Goal: Task Accomplishment & Management: Manage account settings

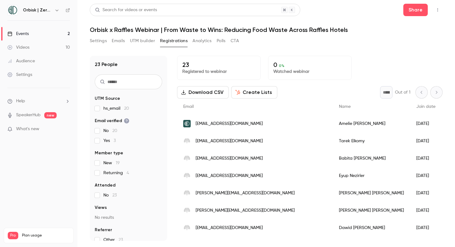
click at [37, 34] on link "Events 2" at bounding box center [38, 34] width 77 height 14
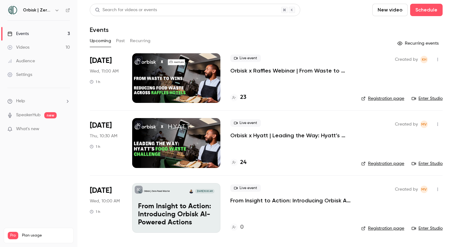
click at [73, 32] on link "Events 3" at bounding box center [38, 34] width 77 height 14
click at [26, 62] on div "Audience" at bounding box center [21, 61] width 28 height 6
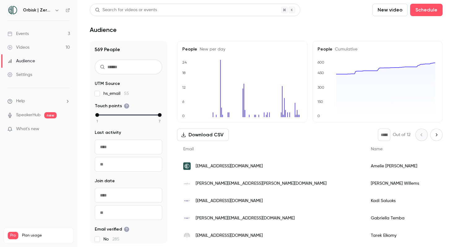
click at [28, 76] on div "Settings" at bounding box center [19, 74] width 25 height 6
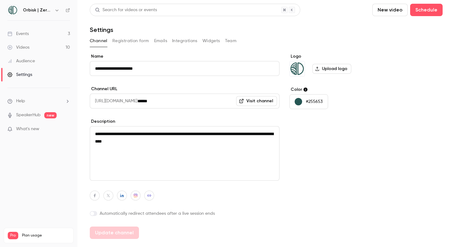
click at [118, 45] on button "Registration form" at bounding box center [130, 41] width 37 height 10
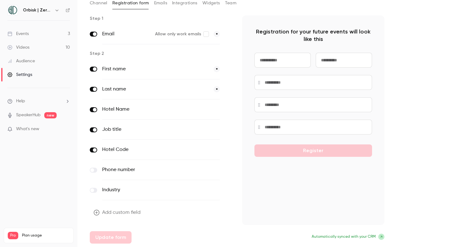
scroll to position [38, 0]
click at [123, 211] on button "Add custom field" at bounding box center [118, 212] width 56 height 12
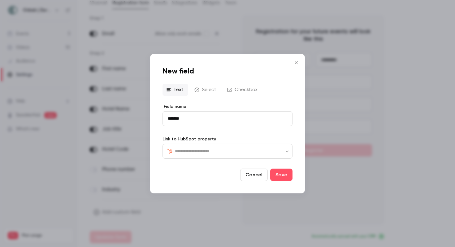
type input "*******"
click at [187, 149] on input "text" at bounding box center [231, 150] width 113 height 7
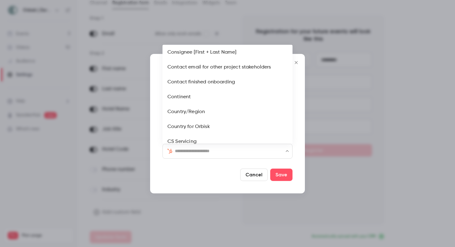
scroll to position [539, 0]
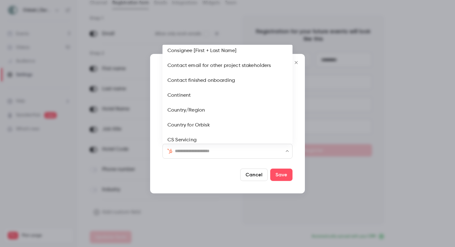
click at [187, 111] on li "Country/Region" at bounding box center [227, 110] width 130 height 15
type input "**********"
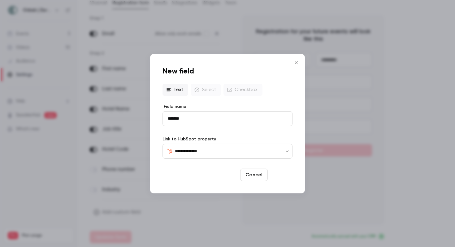
click at [287, 172] on button "Save" at bounding box center [281, 174] width 22 height 12
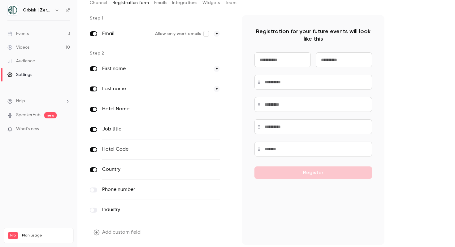
click at [233, 149] on div "Step 1 Email Allow only work emails * Step 2 First name * Last name * Hotel Nam…" at bounding box center [237, 139] width 295 height 248
click at [225, 149] on button "button" at bounding box center [228, 149] width 7 height 7
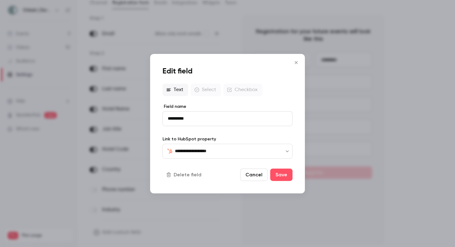
click at [295, 61] on icon "Close" at bounding box center [296, 62] width 3 height 3
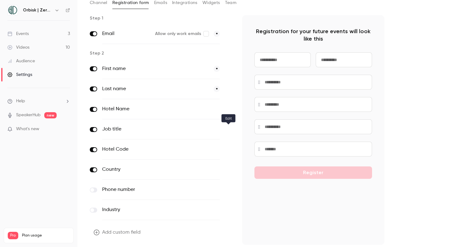
click at [229, 129] on icon "button" at bounding box center [229, 130] width 4 height 4
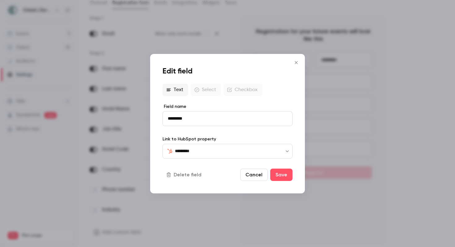
click at [295, 61] on icon "Close" at bounding box center [296, 62] width 3 height 3
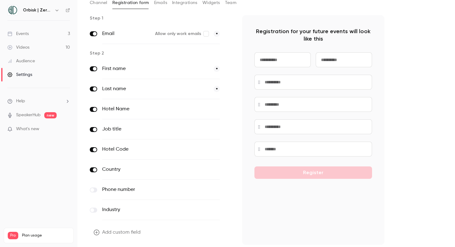
click at [211, 109] on button "optional" at bounding box center [209, 109] width 21 height 6
click at [216, 128] on button "optional" at bounding box center [209, 129] width 21 height 6
click at [213, 170] on button "optional" at bounding box center [209, 169] width 21 height 6
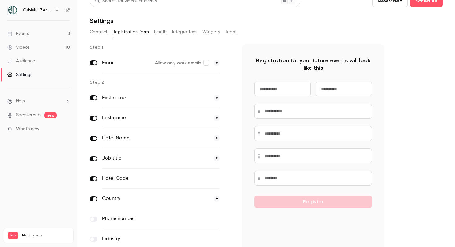
scroll to position [0, 0]
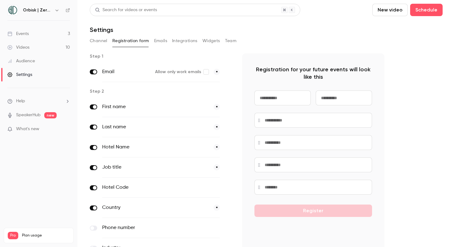
click at [160, 45] on button "Emails" at bounding box center [160, 41] width 13 height 10
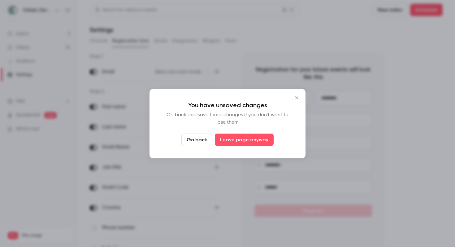
click at [295, 97] on icon "Close" at bounding box center [296, 97] width 7 height 5
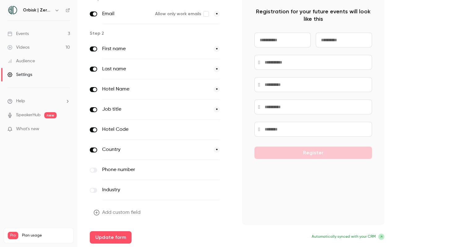
scroll to position [58, 0]
click at [102, 241] on button "Update form" at bounding box center [111, 237] width 42 height 12
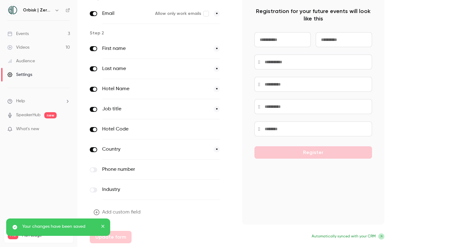
click at [101, 222] on div "Your changes have been saved" at bounding box center [58, 226] width 104 height 17
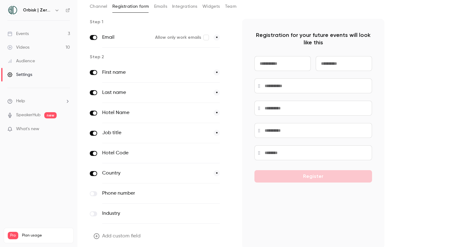
scroll to position [11, 0]
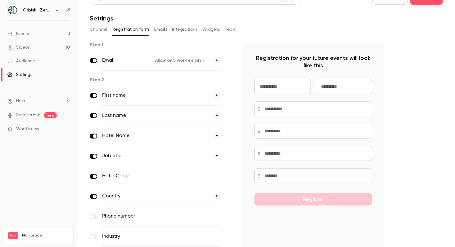
click at [37, 43] on link "Videos 10" at bounding box center [38, 48] width 77 height 14
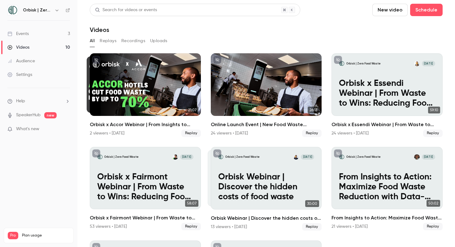
click at [38, 37] on link "Events 3" at bounding box center [38, 34] width 77 height 14
